Goal: Feedback & Contribution: Leave review/rating

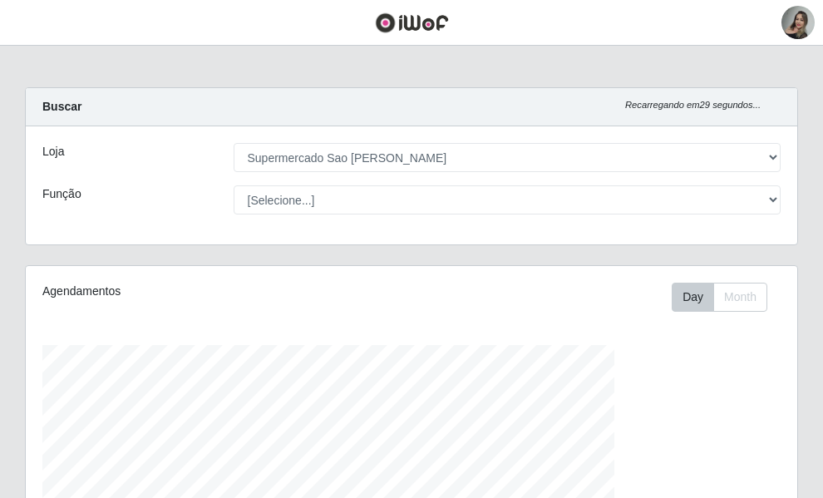
select select "383"
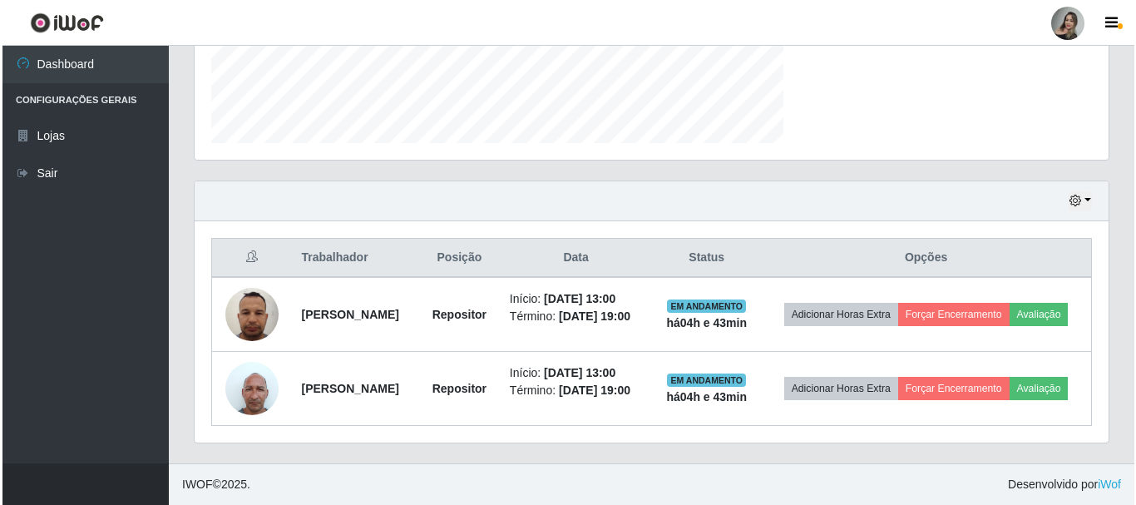
scroll to position [345, 914]
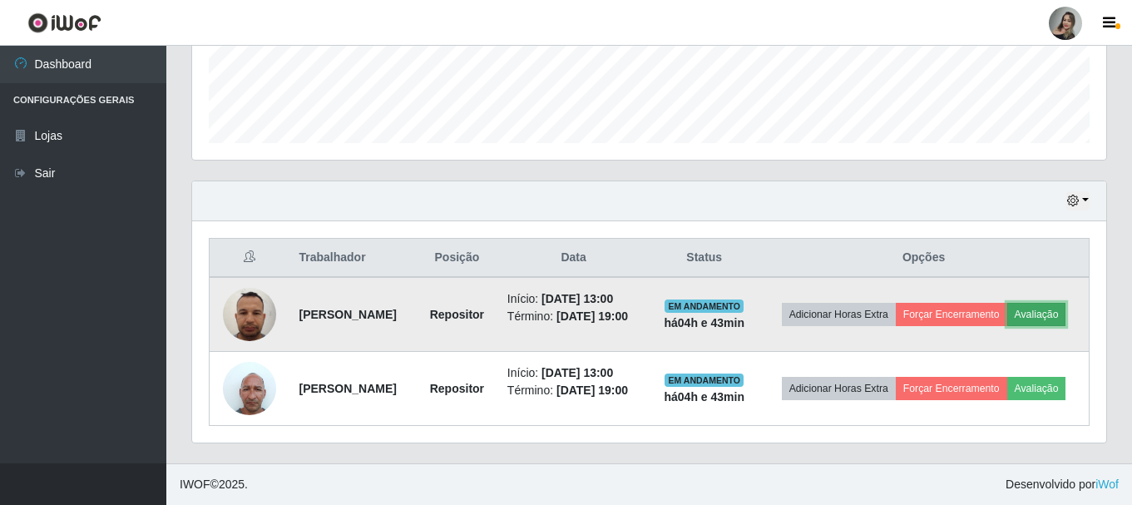
click at [822, 308] on button "Avaliação" at bounding box center [1036, 314] width 59 height 23
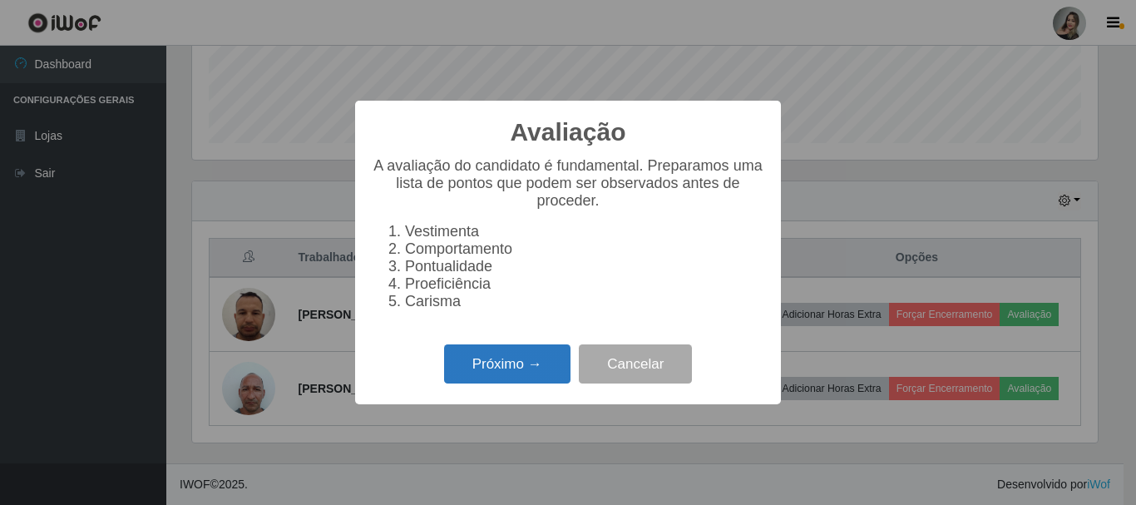
click at [545, 367] on button "Próximo →" at bounding box center [507, 363] width 126 height 39
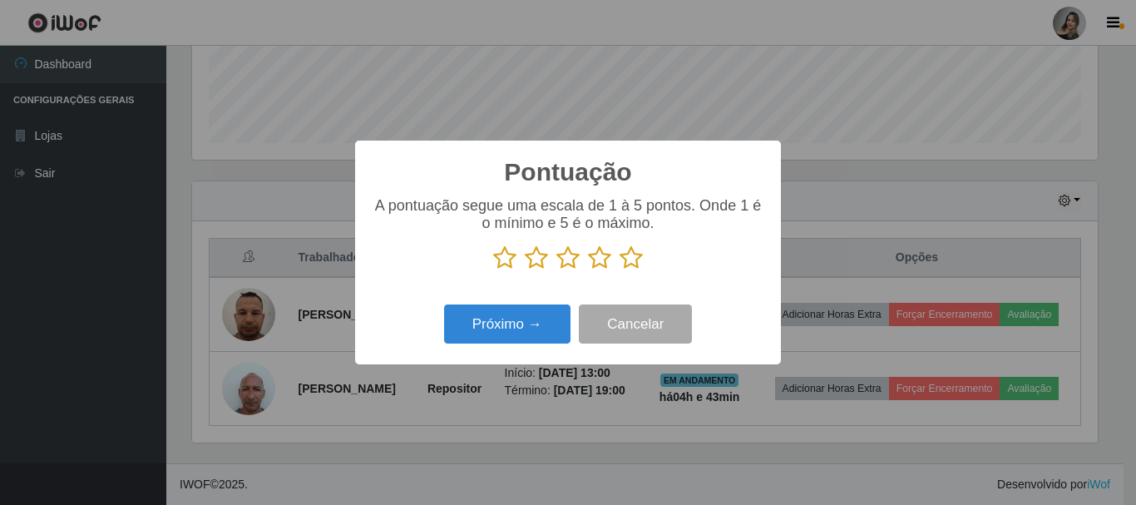
click at [541, 262] on icon at bounding box center [536, 257] width 23 height 25
click at [525, 270] on input "radio" at bounding box center [525, 270] width 0 height 0
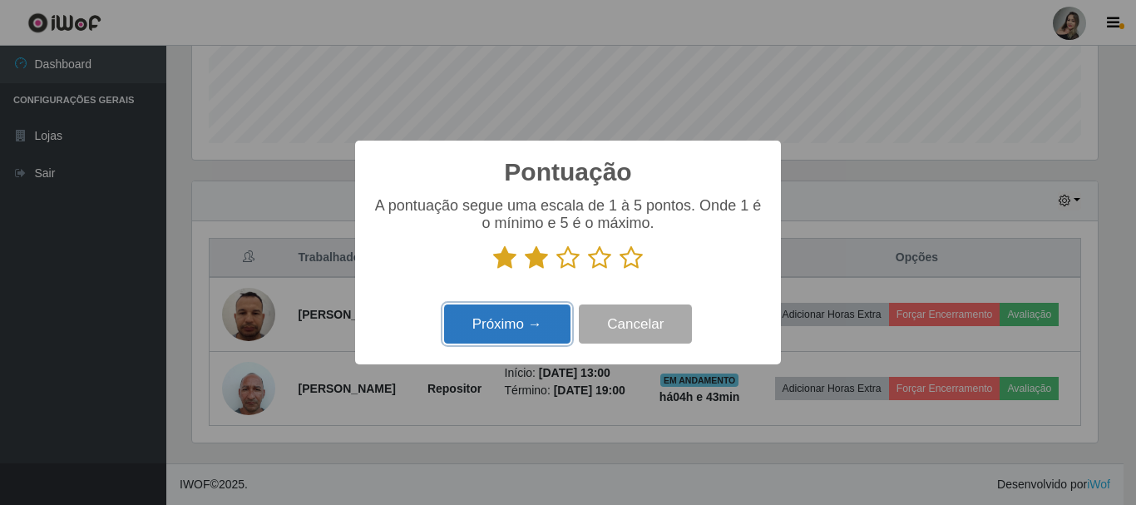
click at [530, 323] on button "Próximo →" at bounding box center [507, 323] width 126 height 39
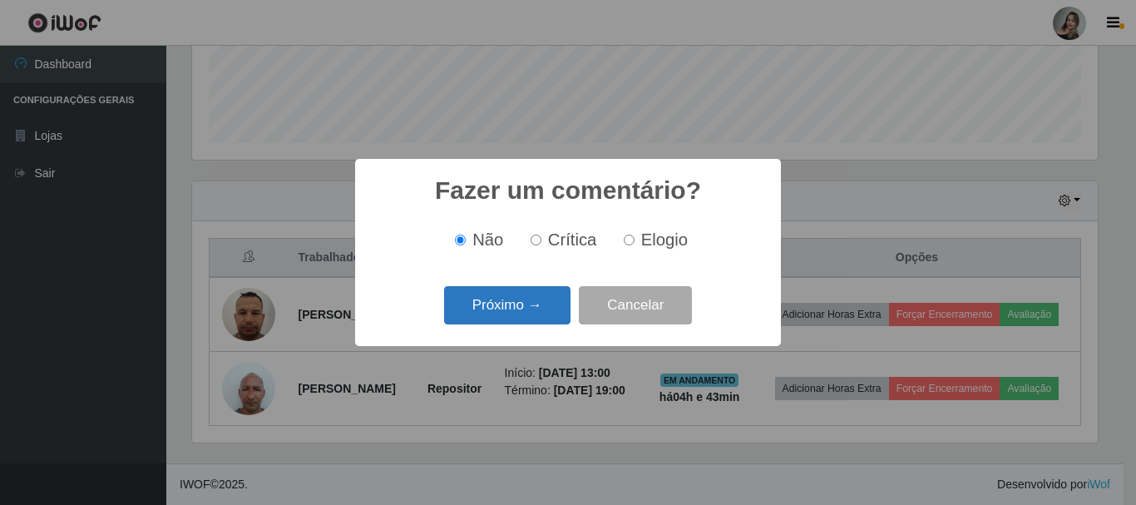
click at [533, 309] on button "Próximo →" at bounding box center [507, 305] width 126 height 39
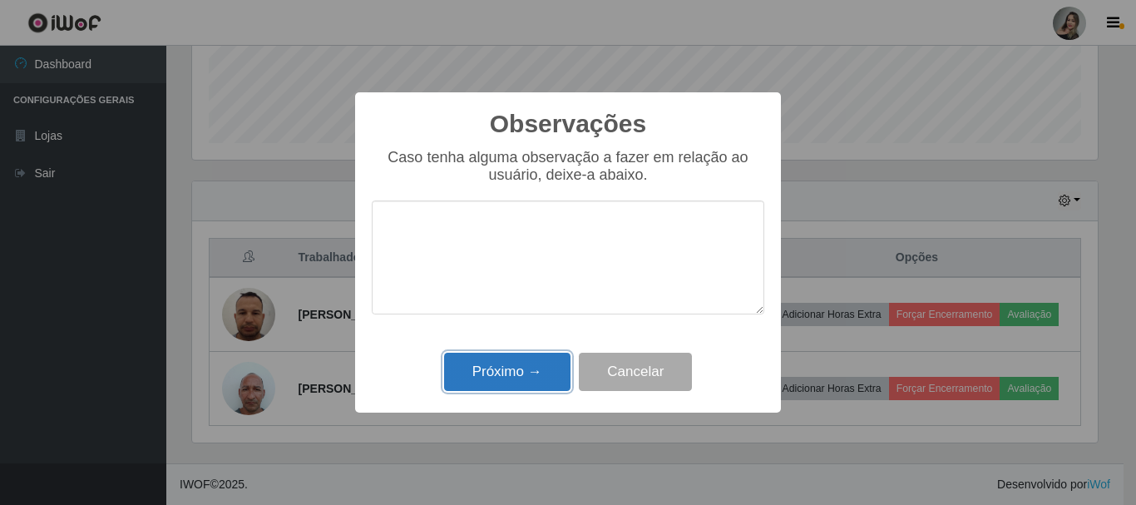
click at [527, 368] on button "Próximo →" at bounding box center [507, 372] width 126 height 39
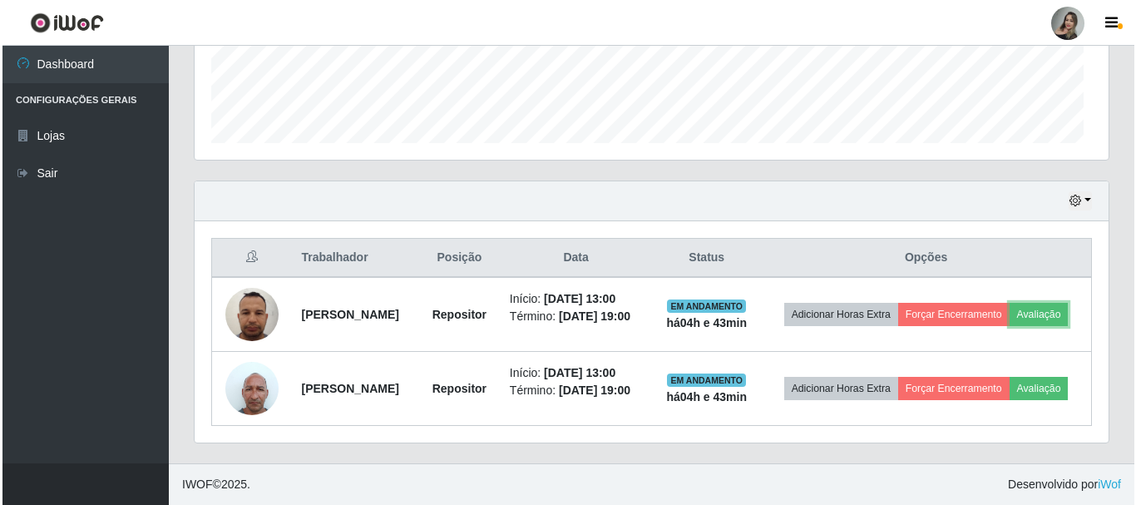
scroll to position [345, 914]
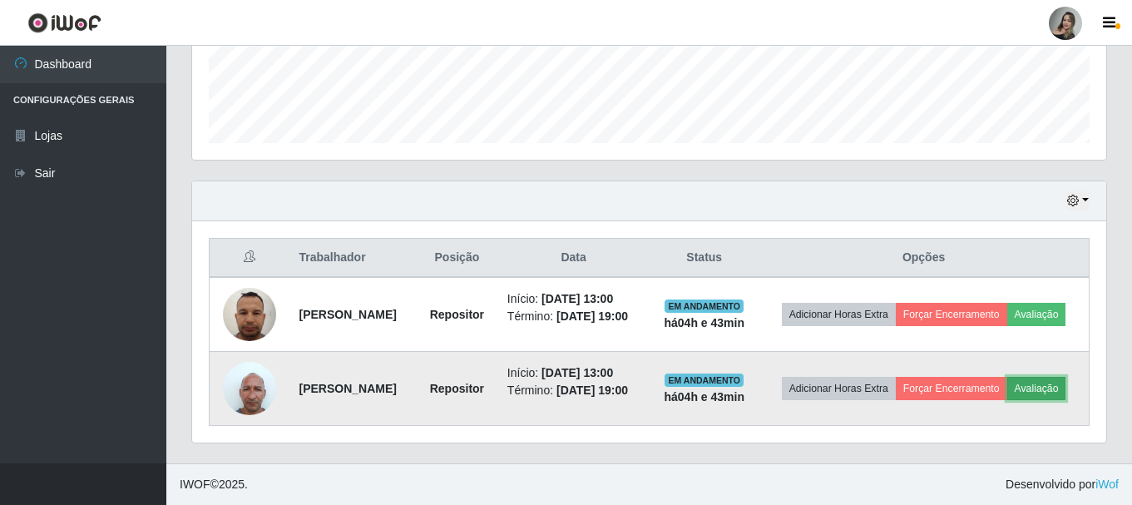
click at [822, 398] on button "Avaliação" at bounding box center [1036, 388] width 59 height 23
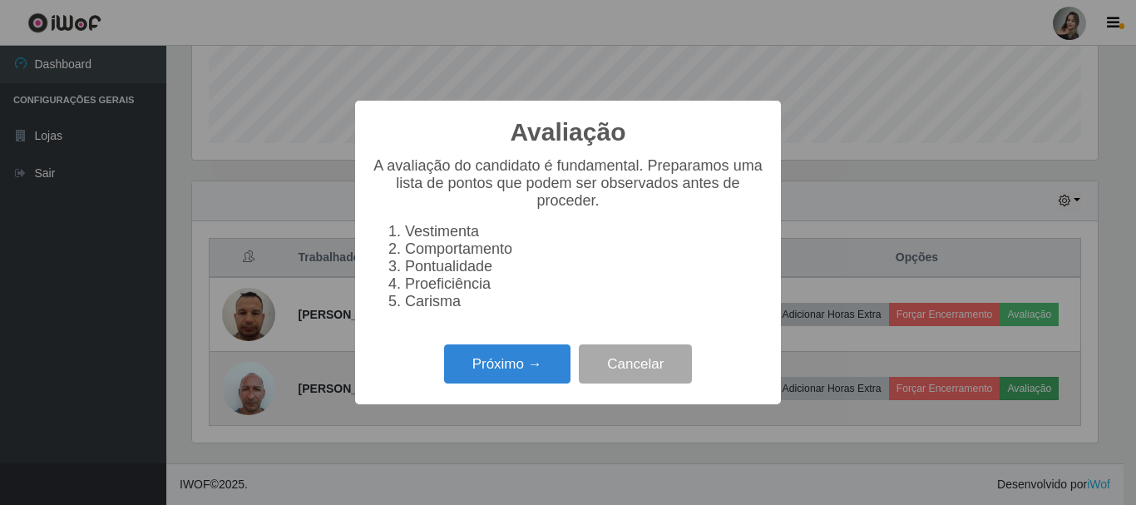
scroll to position [345, 906]
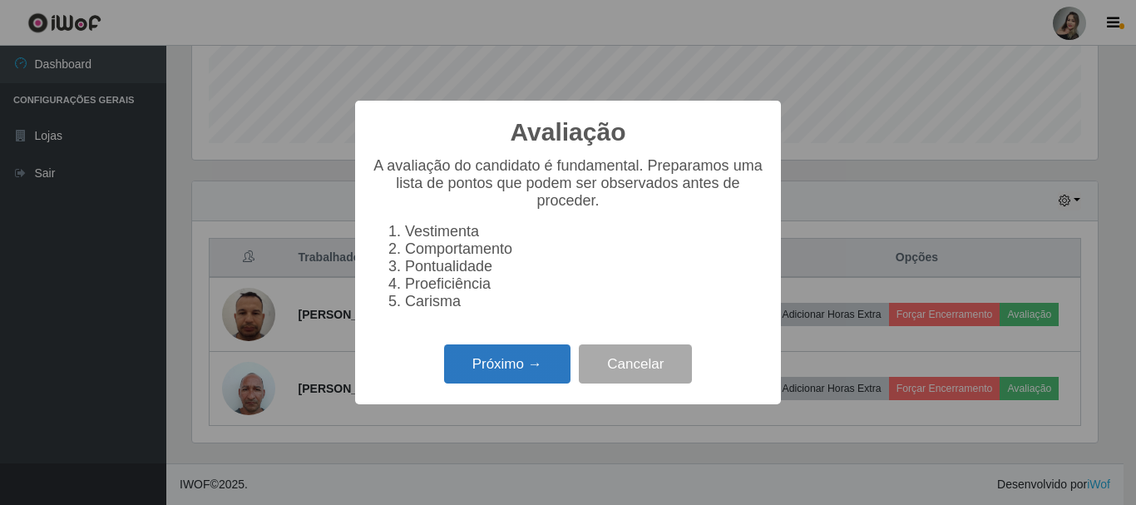
click at [516, 373] on button "Próximo →" at bounding box center [507, 363] width 126 height 39
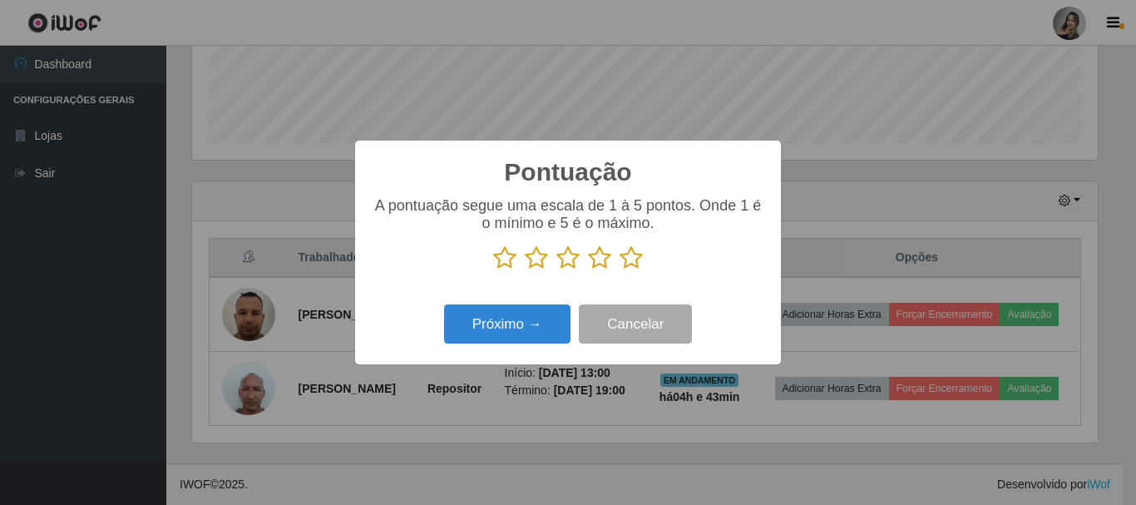
scroll to position [831153, 830593]
click at [535, 259] on icon at bounding box center [536, 257] width 23 height 25
click at [525, 270] on input "radio" at bounding box center [525, 270] width 0 height 0
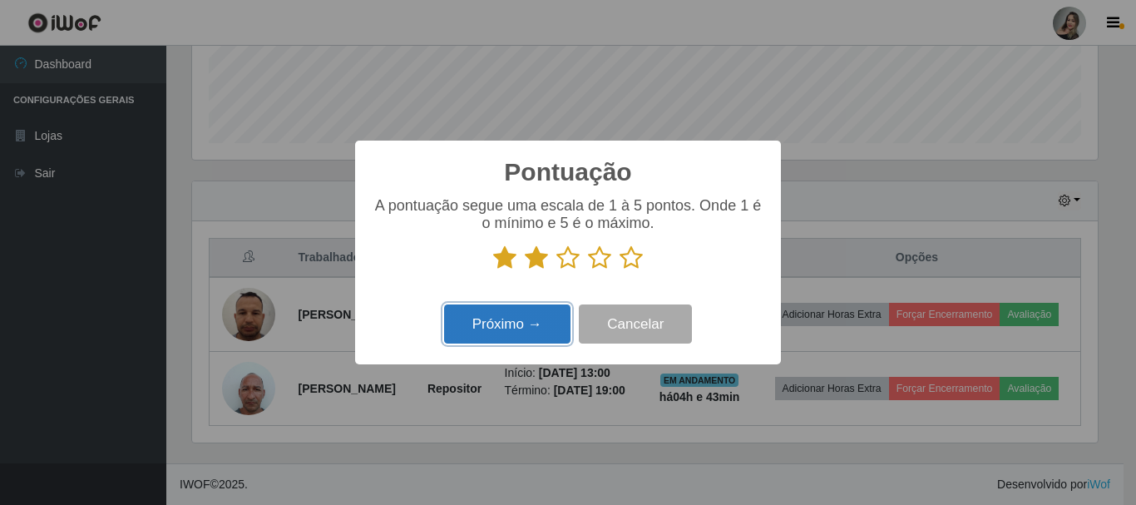
click at [534, 323] on button "Próximo →" at bounding box center [507, 323] width 126 height 39
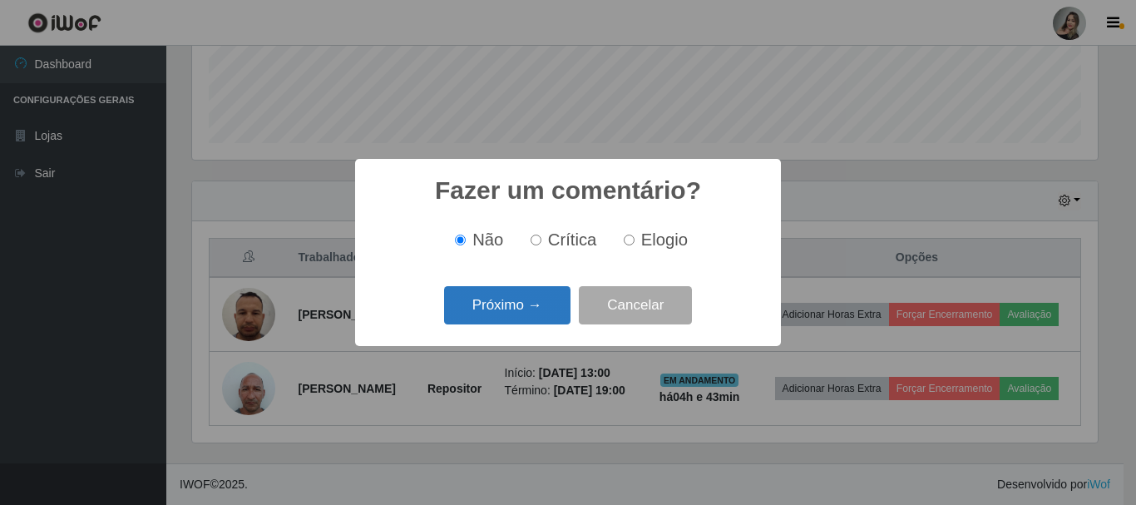
click at [536, 318] on button "Próximo →" at bounding box center [507, 305] width 126 height 39
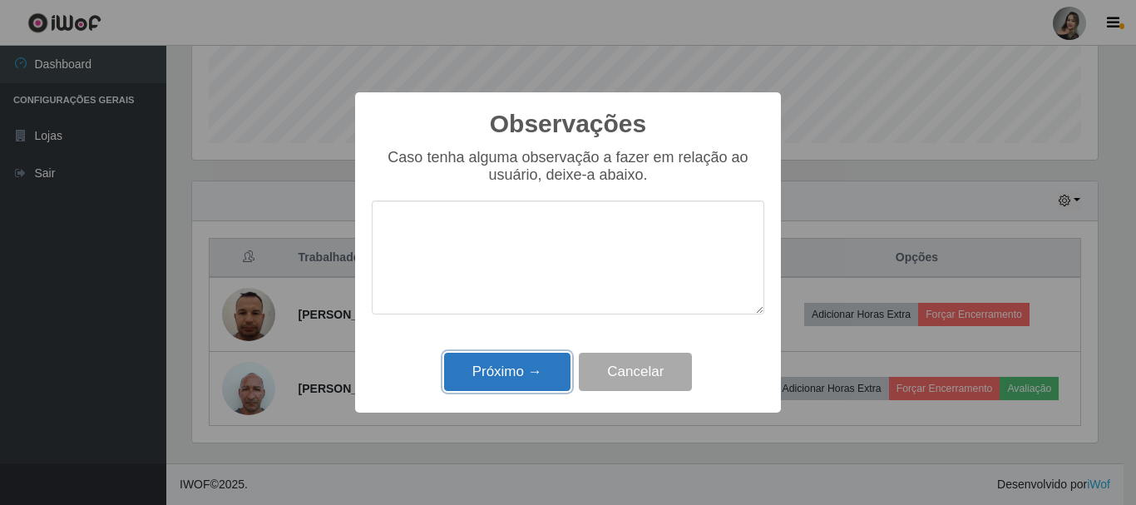
click at [531, 385] on button "Próximo →" at bounding box center [507, 372] width 126 height 39
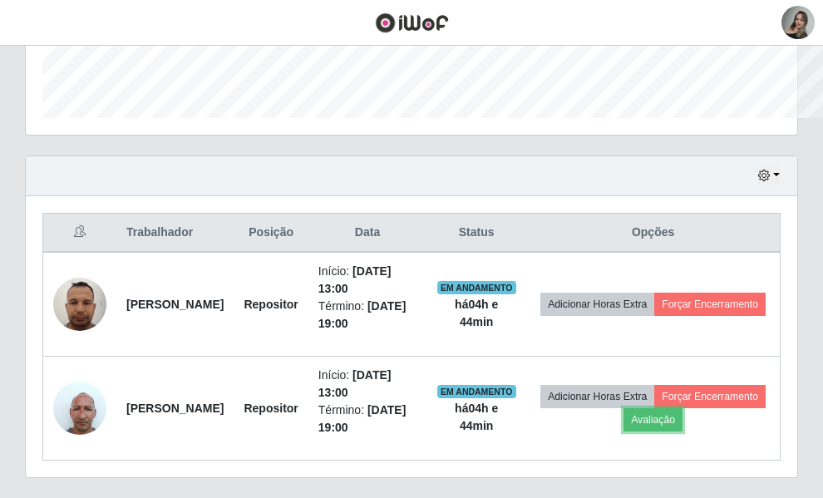
scroll to position [831153, 830893]
